Goal: Use online tool/utility: Utilize a website feature to perform a specific function

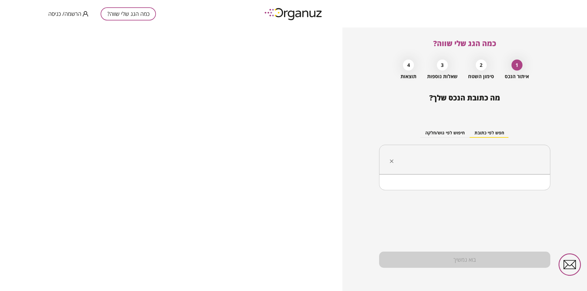
click at [436, 161] on input "text" at bounding box center [467, 159] width 152 height 15
click at [475, 195] on li "[PERSON_NAME] 136 [GEOGRAPHIC_DATA]" at bounding box center [464, 190] width 155 height 11
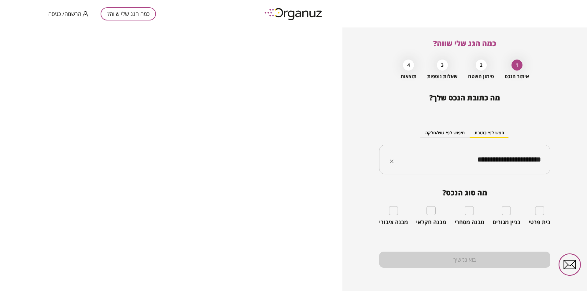
type input "**********"
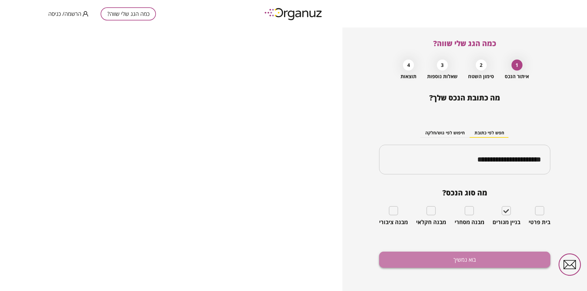
click at [459, 256] on button "בוא נמשיך" at bounding box center [464, 260] width 171 height 16
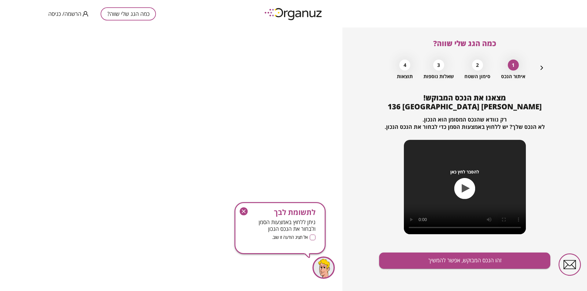
click at [243, 210] on icon "button" at bounding box center [244, 212] width 8 height 8
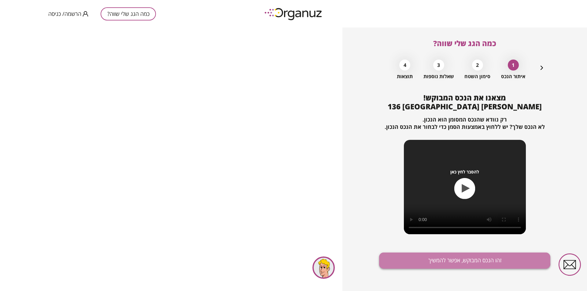
click at [410, 254] on button "זהו הנכס המבוקש, אפשר להמשיך" at bounding box center [464, 261] width 171 height 16
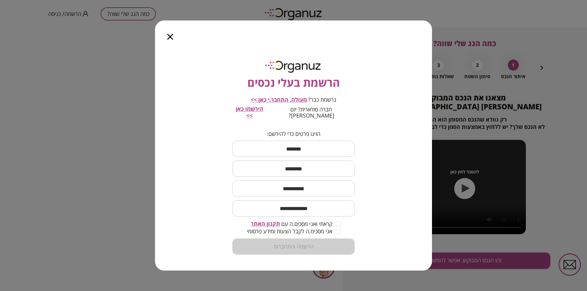
click at [169, 39] on icon "button" at bounding box center [170, 37] width 6 height 6
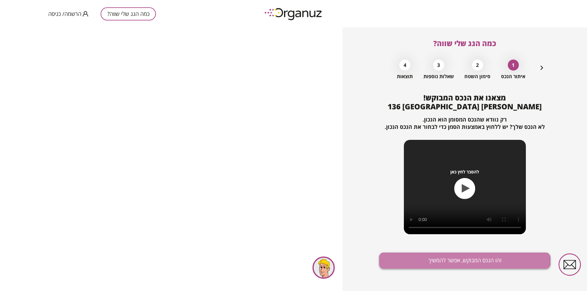
click at [439, 260] on button "זהו הנכס המבוקש, אפשר להמשיך" at bounding box center [464, 261] width 171 height 16
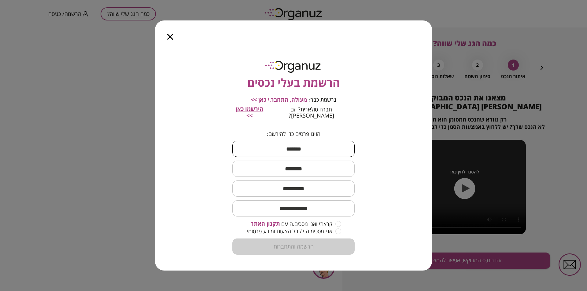
click at [324, 153] on input "text" at bounding box center [293, 149] width 122 height 18
click at [168, 40] on icon "button" at bounding box center [170, 37] width 6 height 6
